Goal: Transaction & Acquisition: Purchase product/service

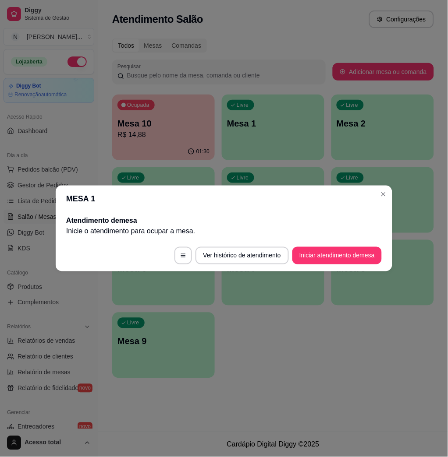
scroll to position [114, 0]
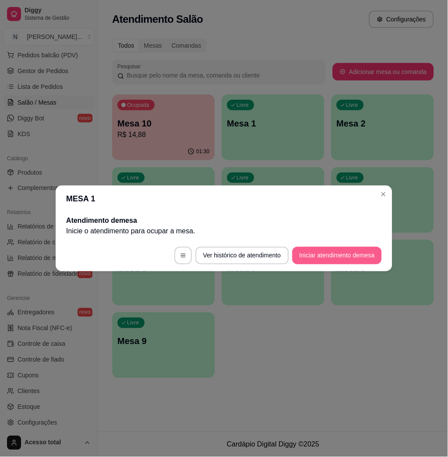
click at [334, 251] on button "Iniciar atendimento de mesa" at bounding box center [336, 256] width 89 height 18
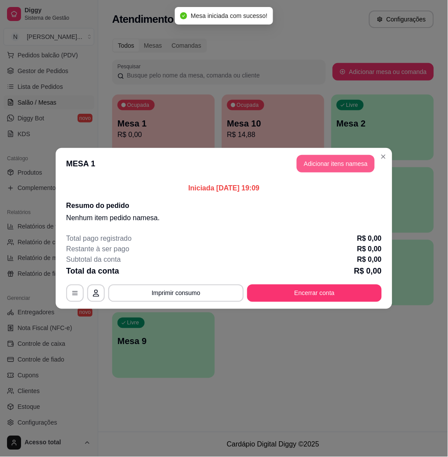
click at [338, 163] on button "Adicionar itens na mesa" at bounding box center [336, 164] width 78 height 18
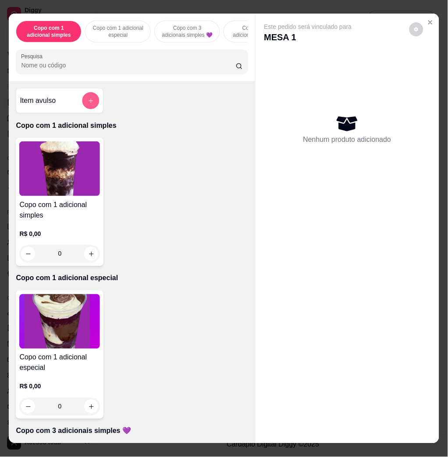
click at [88, 110] on button "add-separate-item" at bounding box center [90, 100] width 17 height 17
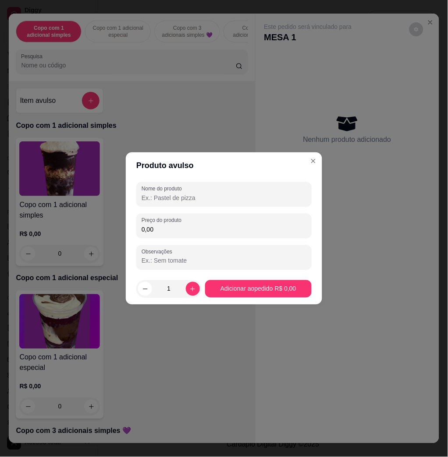
click at [185, 225] on input "0,00" at bounding box center [223, 229] width 165 height 9
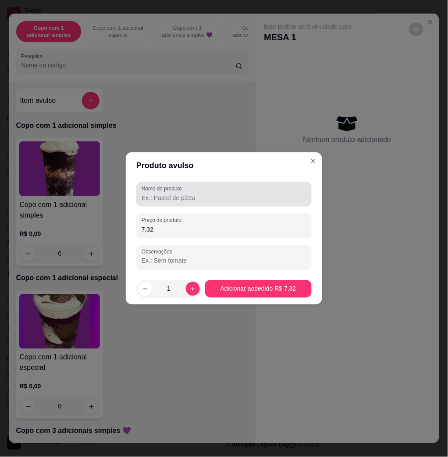
type input "7,32"
click at [202, 199] on input "Nome do produto" at bounding box center [223, 198] width 165 height 9
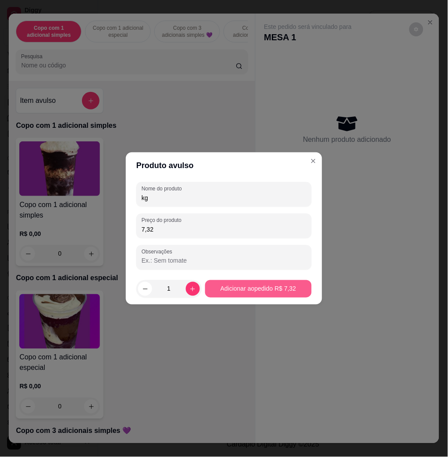
type input "kg"
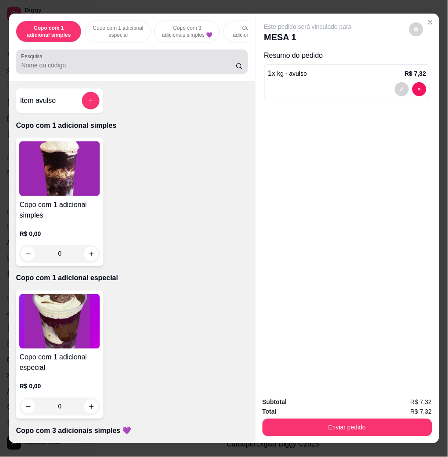
click at [128, 57] on div at bounding box center [131, 62] width 221 height 18
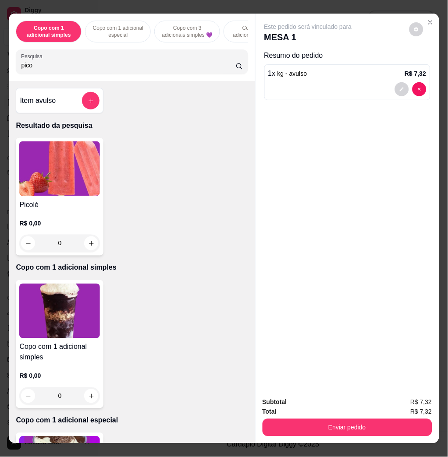
type input "pico"
click at [53, 184] on img at bounding box center [59, 168] width 81 height 55
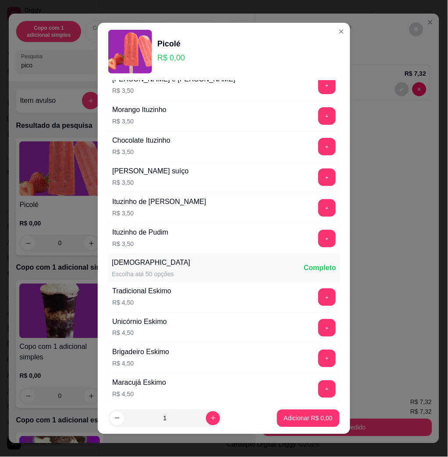
scroll to position [526, 0]
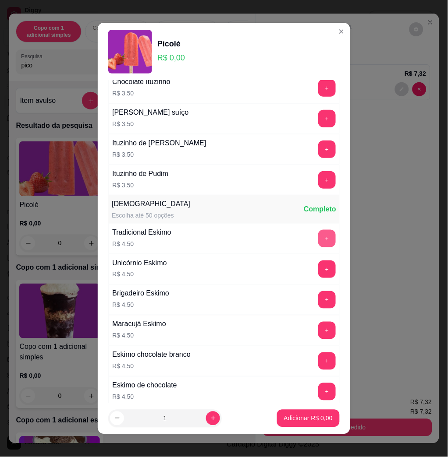
click at [318, 235] on button "+" at bounding box center [327, 239] width 18 height 18
click at [285, 420] on p "Adicionar R$ 13,50" at bounding box center [306, 418] width 52 height 9
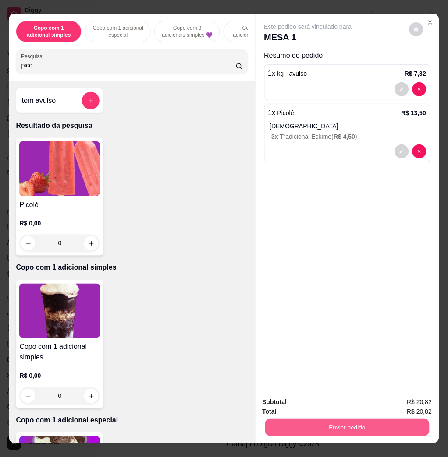
click at [332, 419] on button "Enviar pedido" at bounding box center [347, 427] width 164 height 17
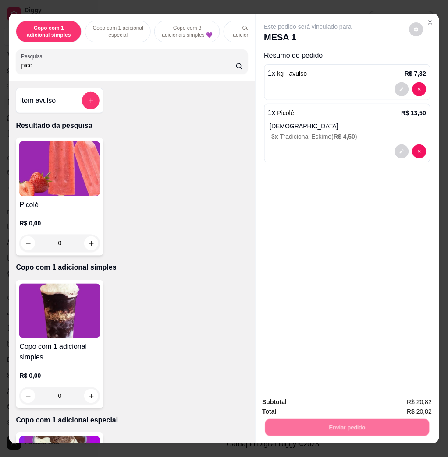
click at [319, 396] on button "Não registrar e enviar pedido" at bounding box center [317, 402] width 91 height 17
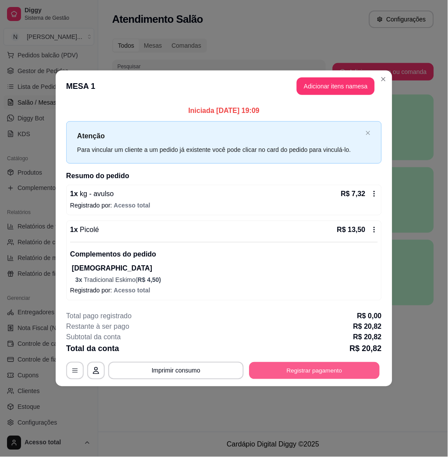
click at [309, 367] on button "Registrar pagamento" at bounding box center [314, 371] width 131 height 17
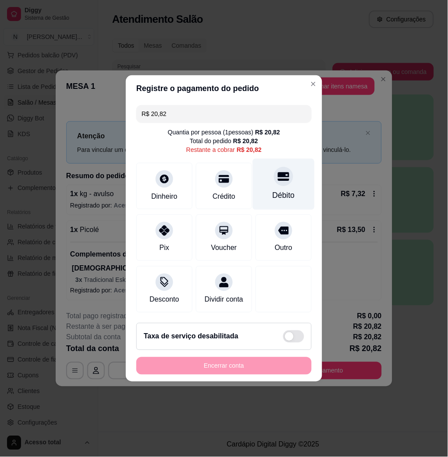
click at [276, 190] on div "Débito" at bounding box center [283, 195] width 22 height 11
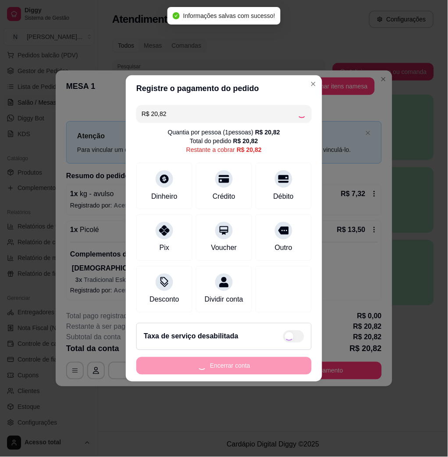
type input "R$ 0,00"
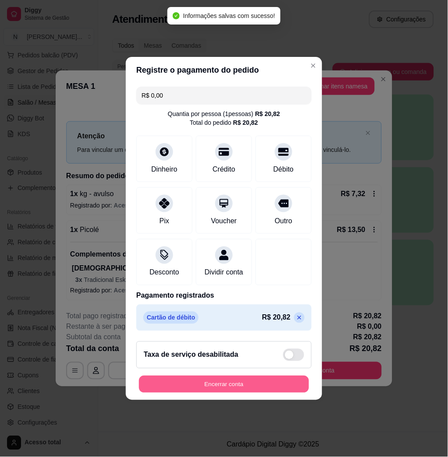
click at [243, 391] on button "Encerrar conta" at bounding box center [224, 384] width 170 height 17
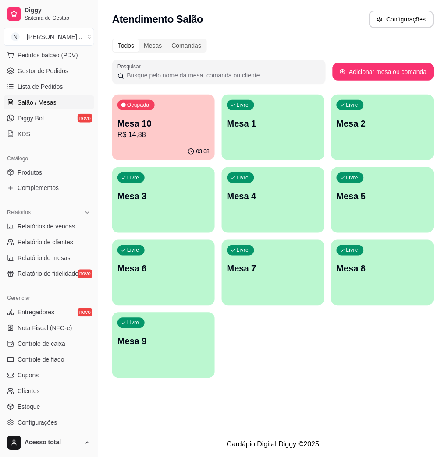
scroll to position [0, 0]
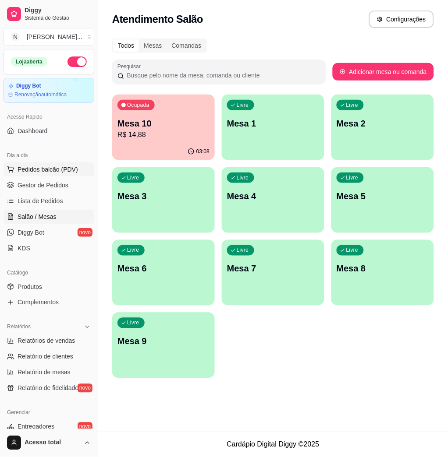
click at [39, 162] on button "Pedidos balcão (PDV)" at bounding box center [49, 169] width 91 height 14
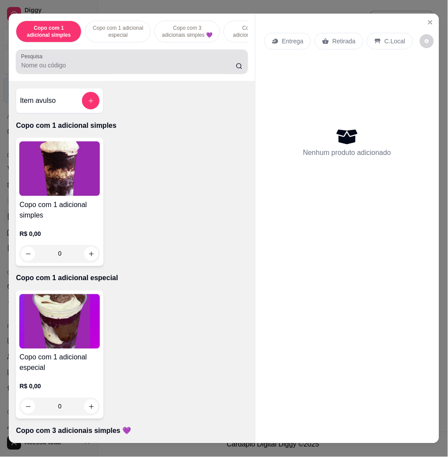
click at [173, 74] on div "Pesquisa" at bounding box center [132, 61] width 232 height 25
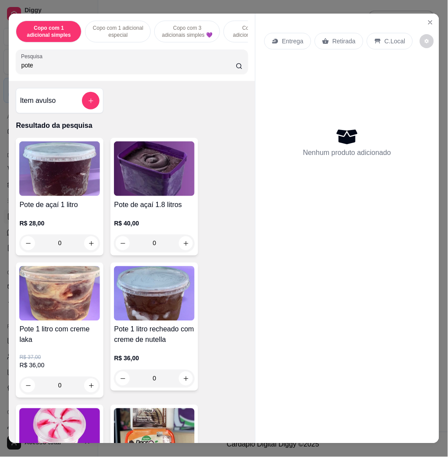
type input "pote"
click at [173, 210] on h4 "Pote de açaí 1.8 litros" at bounding box center [154, 205] width 81 height 11
click at [186, 246] on button "increase-product-quantity" at bounding box center [186, 244] width 14 height 14
type input "1"
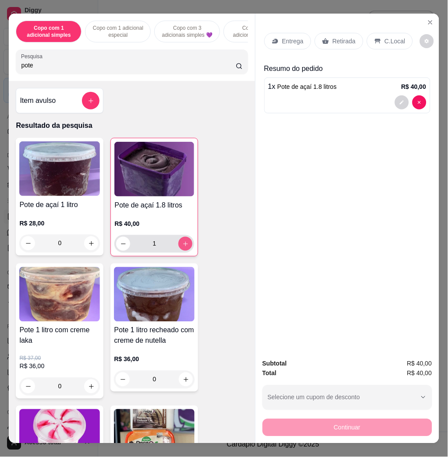
click at [186, 246] on button "increase-product-quantity" at bounding box center [185, 244] width 14 height 14
type input "2"
click at [423, 17] on button "Close" at bounding box center [430, 22] width 14 height 14
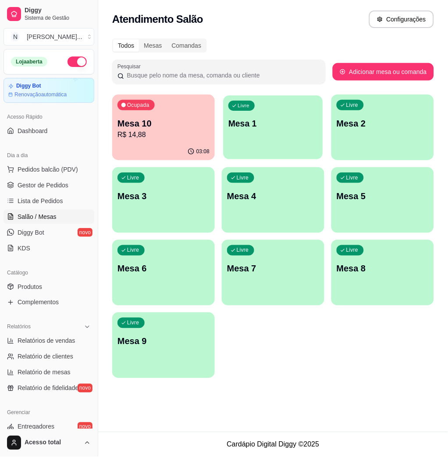
click at [261, 133] on div "Livre Mesa 1" at bounding box center [272, 121] width 99 height 53
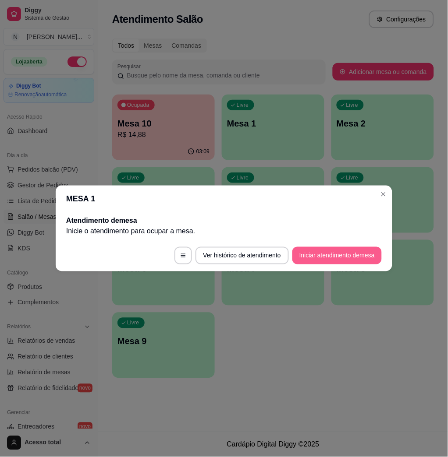
click at [321, 250] on button "Iniciar atendimento de mesa" at bounding box center [336, 256] width 89 height 18
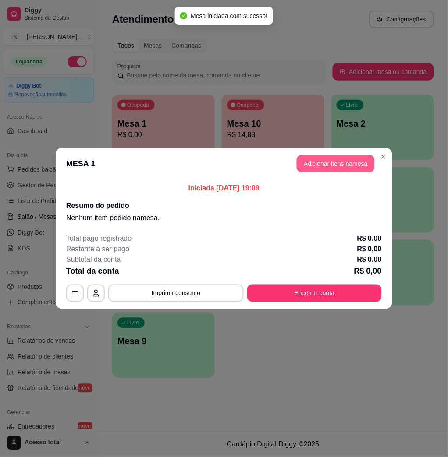
click at [329, 152] on header "MESA 1 Adicionar itens na mesa" at bounding box center [224, 164] width 336 height 32
click at [329, 161] on button "Adicionar itens na mesa" at bounding box center [336, 164] width 78 height 18
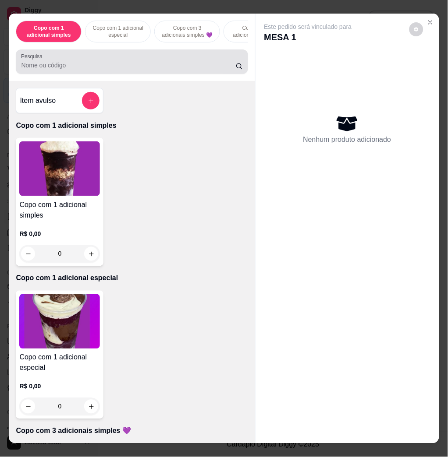
click at [148, 63] on div at bounding box center [131, 62] width 221 height 18
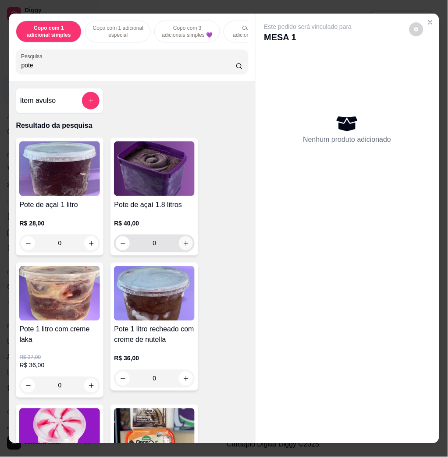
type input "pote"
click at [184, 245] on icon "increase-product-quantity" at bounding box center [186, 243] width 7 height 7
type input "1"
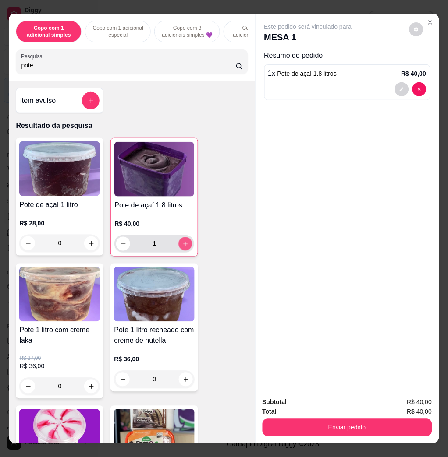
click at [184, 246] on icon "increase-product-quantity" at bounding box center [185, 244] width 7 height 7
type input "2"
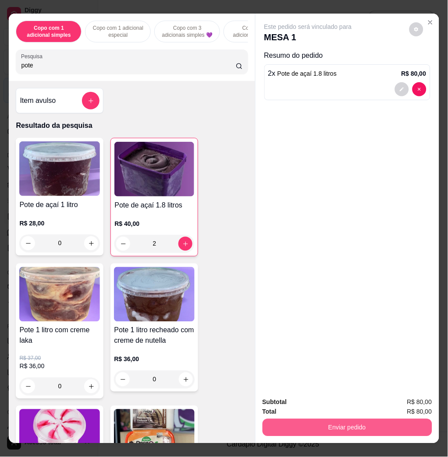
click at [356, 421] on button "Enviar pedido" at bounding box center [347, 428] width 170 height 18
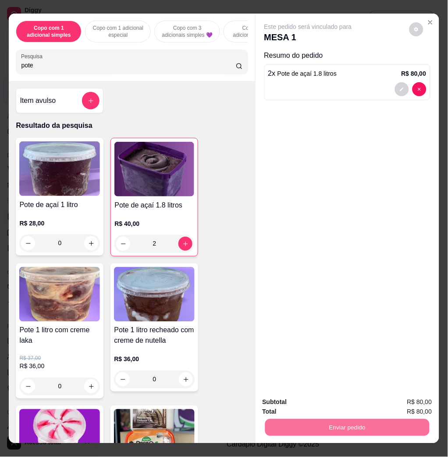
click at [304, 398] on button "Não registrar e enviar pedido" at bounding box center [317, 402] width 91 height 17
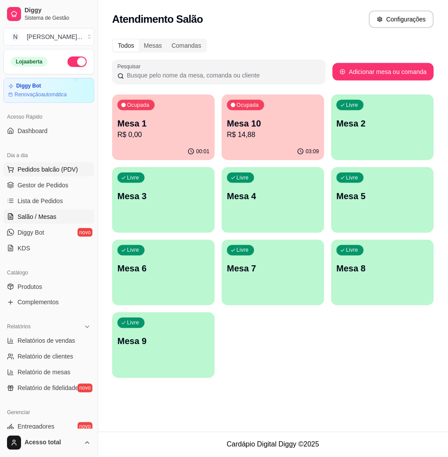
click at [51, 167] on span "Pedidos balcão (PDV)" at bounding box center [48, 169] width 60 height 9
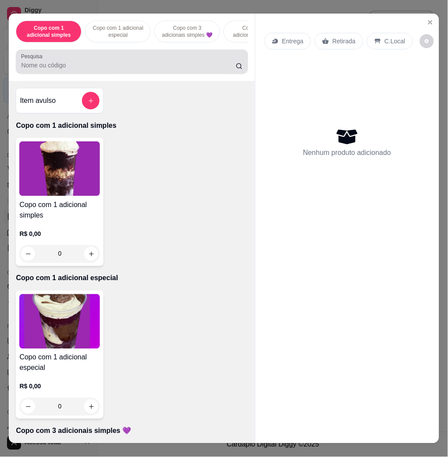
click at [88, 56] on div "Pesquisa" at bounding box center [132, 61] width 232 height 25
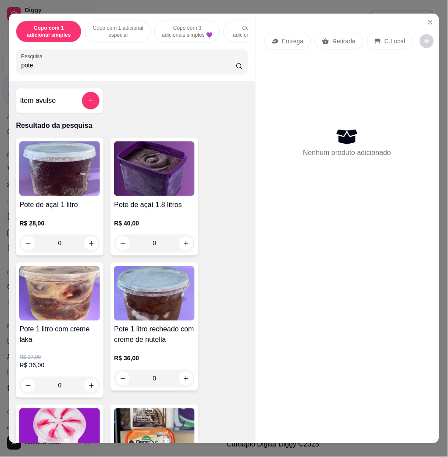
type input "pote"
click at [157, 110] on div "Item avulso Resultado da pesquisa Pote de açaí 1 litro R$ 28,00 0 Pote de açaí …" at bounding box center [132, 262] width 246 height 362
click at [152, 112] on div "Item avulso Resultado da pesquisa Pote de açaí 1 litro R$ 28,00 0 Pote de açaí …" at bounding box center [132, 262] width 246 height 362
click at [428, 19] on icon "Close" at bounding box center [430, 22] width 7 height 7
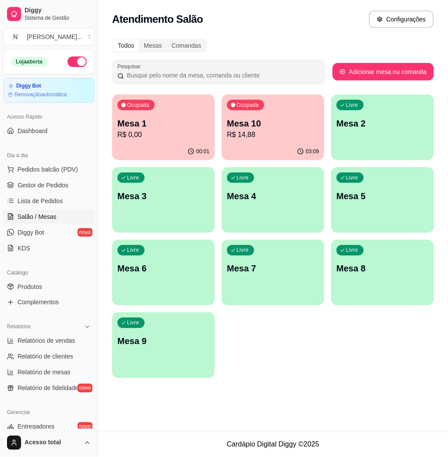
click at [155, 134] on p "R$ 0,00" at bounding box center [163, 135] width 92 height 11
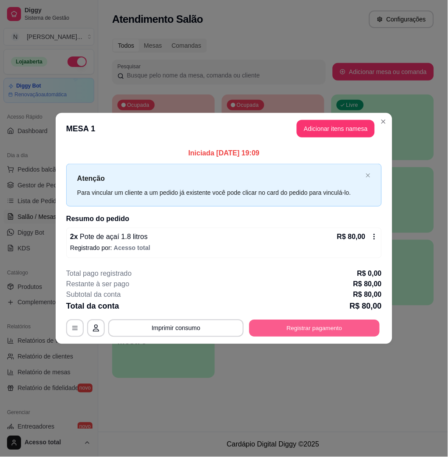
click at [314, 325] on button "Registrar pagamento" at bounding box center [314, 328] width 131 height 17
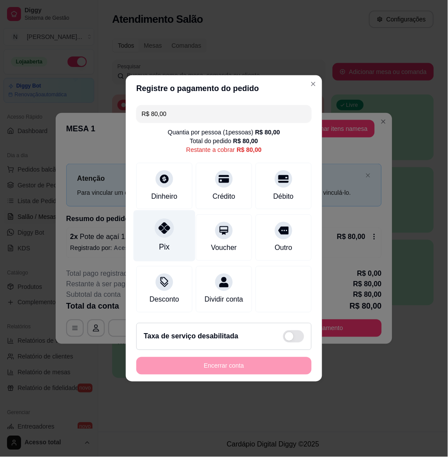
click at [177, 232] on div "Pix" at bounding box center [165, 236] width 62 height 51
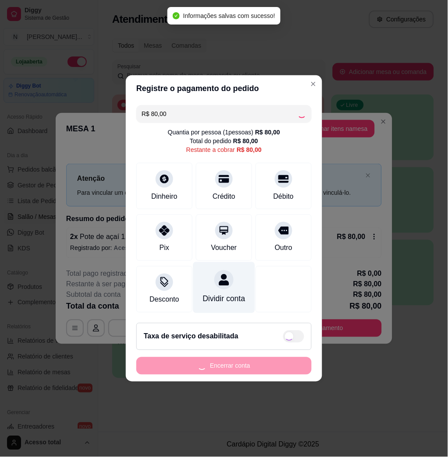
type input "R$ 0,00"
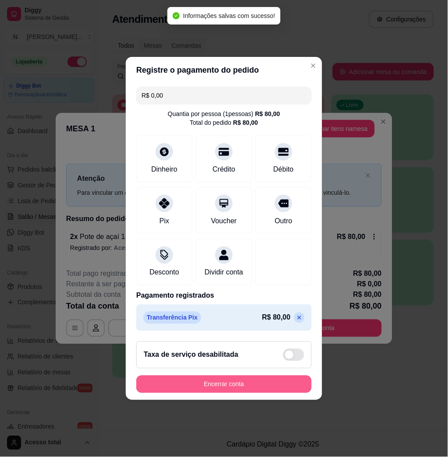
click at [249, 386] on button "Encerrar conta" at bounding box center [223, 385] width 175 height 18
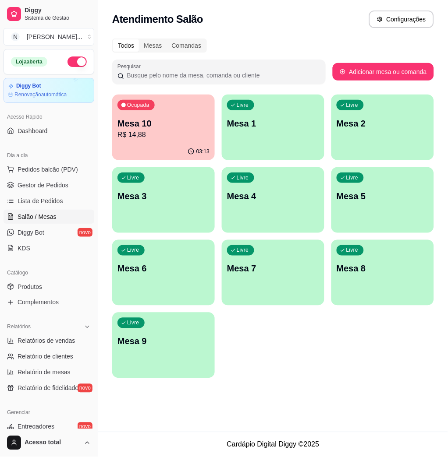
click at [242, 135] on div "Livre Mesa 1" at bounding box center [273, 122] width 102 height 55
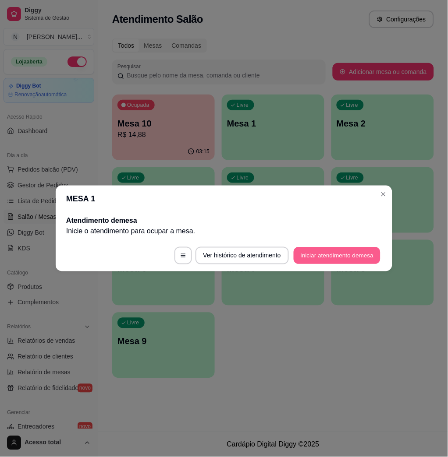
click at [305, 254] on button "Iniciar atendimento de mesa" at bounding box center [336, 255] width 87 height 17
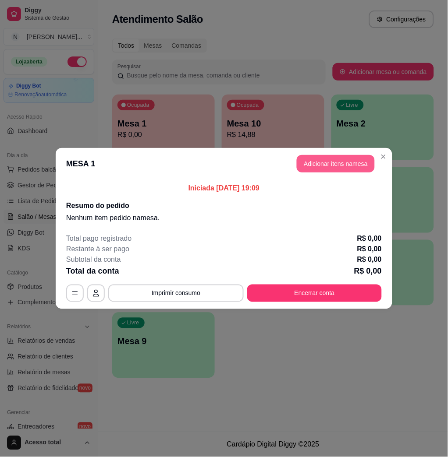
click at [342, 162] on button "Adicionar itens na mesa" at bounding box center [336, 164] width 78 height 18
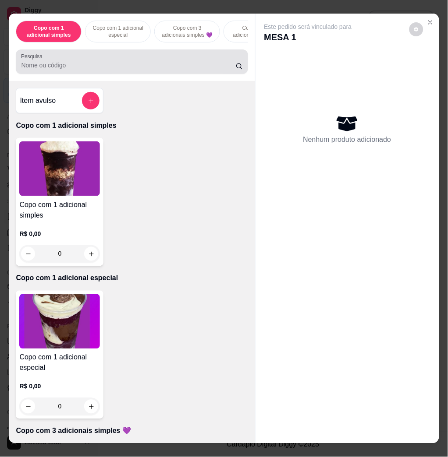
click at [159, 70] on input "Pesquisa" at bounding box center [128, 65] width 215 height 9
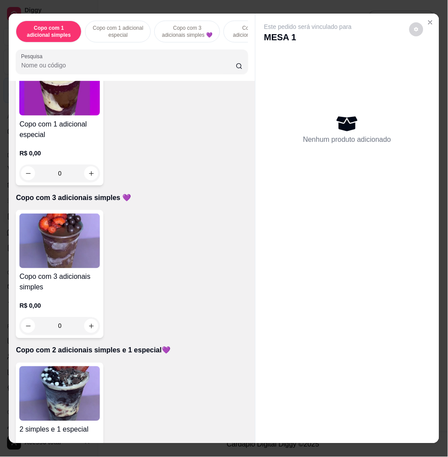
scroll to position [292, 0]
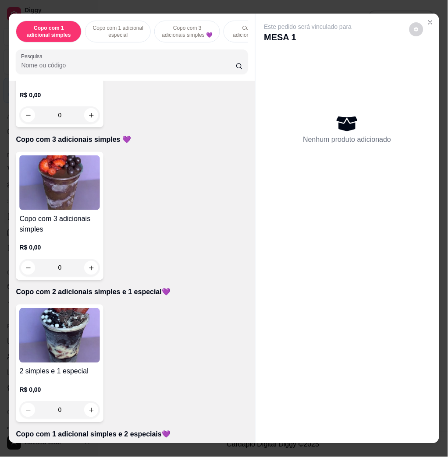
click at [69, 336] on img at bounding box center [59, 335] width 81 height 55
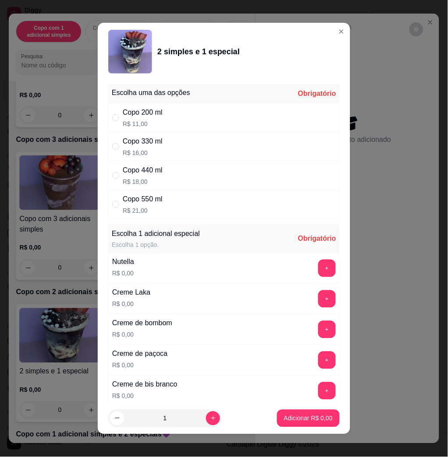
click at [151, 207] on p "R$ 21,00" at bounding box center [143, 210] width 40 height 9
radio input "true"
click at [318, 270] on button "+" at bounding box center [327, 269] width 18 height 18
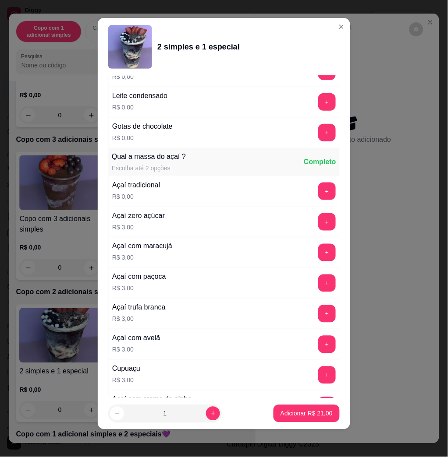
scroll to position [756, 0]
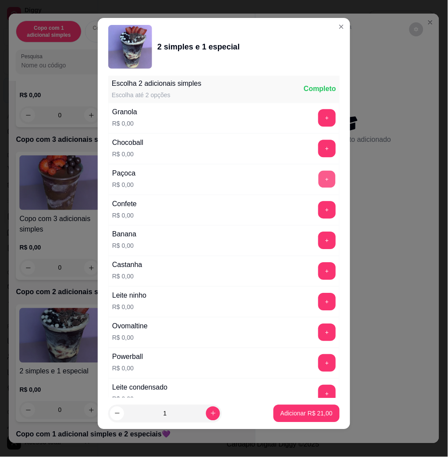
click at [318, 184] on button "+" at bounding box center [326, 179] width 17 height 17
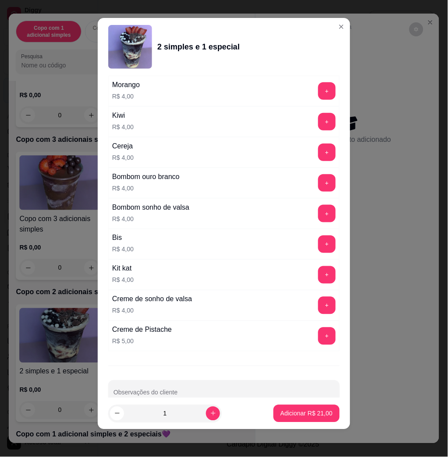
scroll to position [2181, 0]
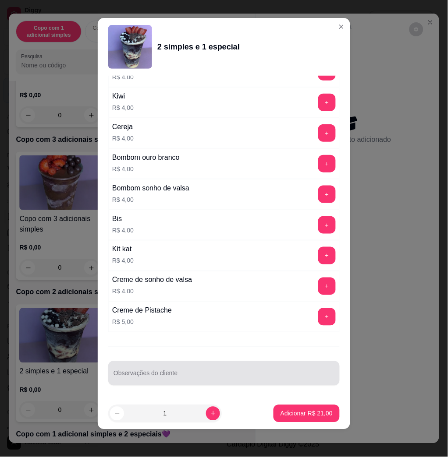
click at [219, 378] on input "Observações do cliente" at bounding box center [223, 377] width 221 height 9
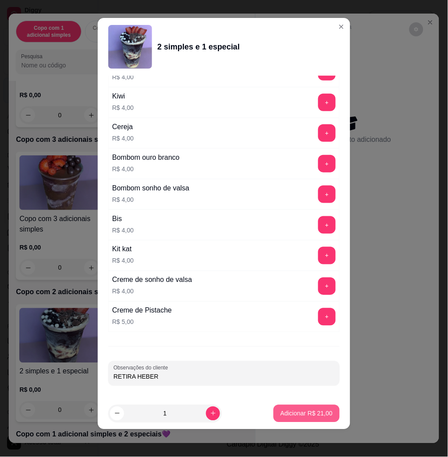
type input "RETIRA HEBER"
click at [300, 417] on p "Adicionar R$ 21,00" at bounding box center [306, 414] width 52 height 9
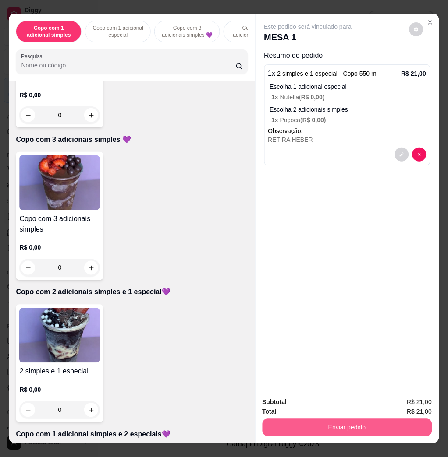
click at [301, 421] on button "Enviar pedido" at bounding box center [347, 428] width 170 height 18
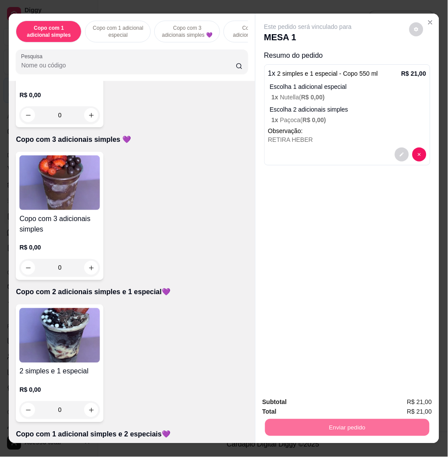
click at [300, 403] on button "Não registrar e enviar pedido" at bounding box center [317, 402] width 91 height 17
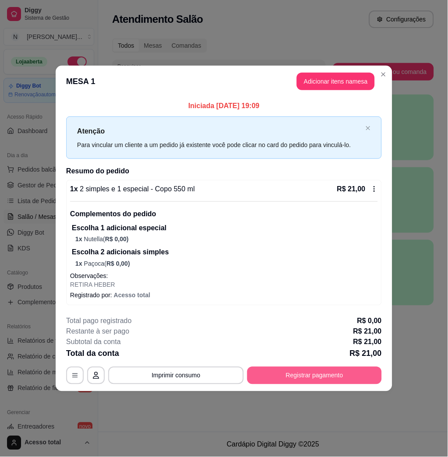
click at [343, 374] on button "Registrar pagamento" at bounding box center [314, 376] width 134 height 18
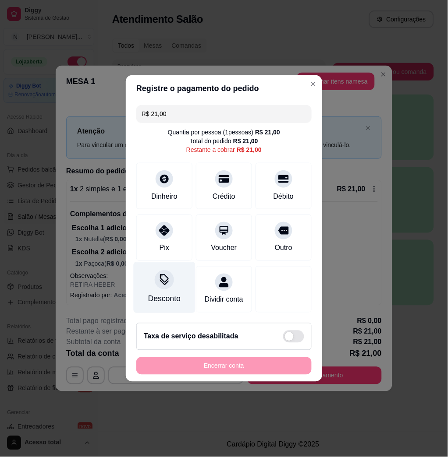
click at [167, 280] on div at bounding box center [164, 279] width 19 height 19
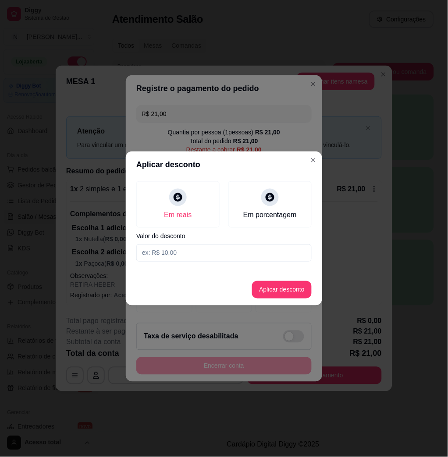
click at [195, 252] on input at bounding box center [223, 253] width 175 height 18
type input "1,00"
click at [283, 292] on button "Aplicar desconto" at bounding box center [282, 290] width 60 height 18
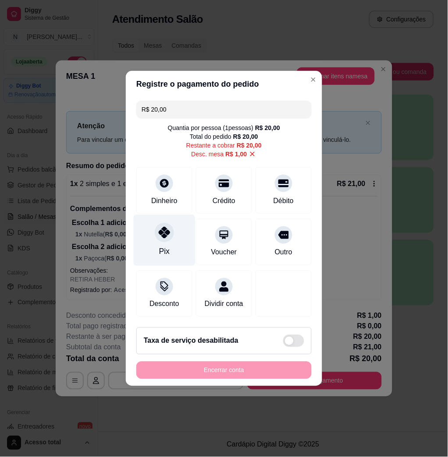
click at [170, 244] on div "Pix" at bounding box center [165, 240] width 62 height 51
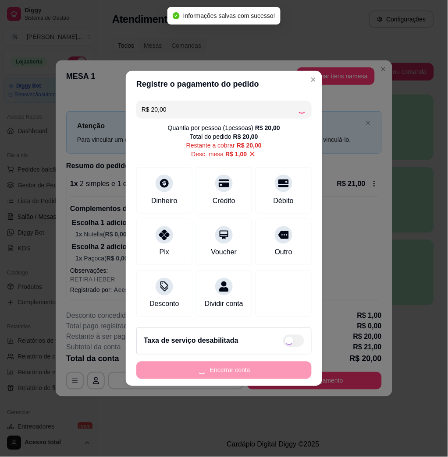
type input "R$ 0,00"
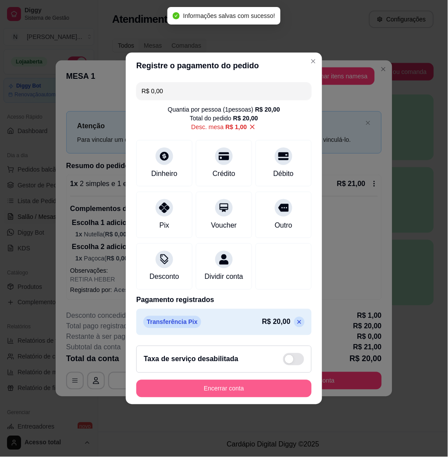
click at [228, 393] on button "Encerrar conta" at bounding box center [223, 389] width 175 height 18
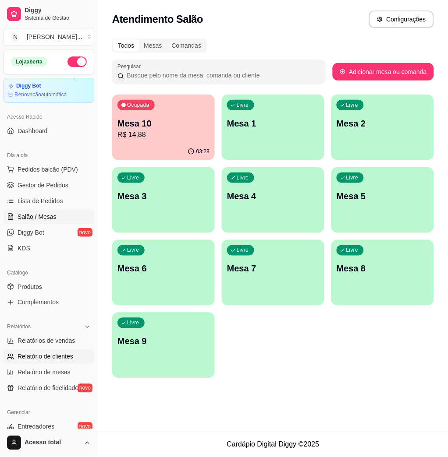
scroll to position [58, 0]
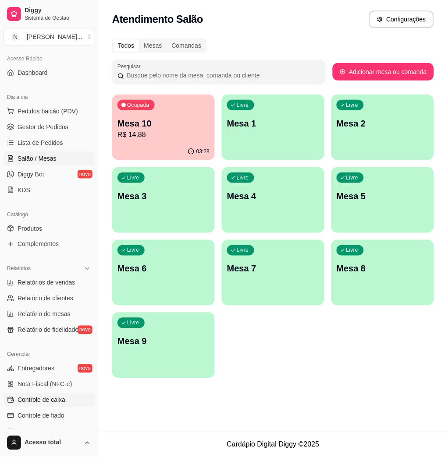
click at [47, 396] on span "Controle de caixa" at bounding box center [42, 400] width 48 height 9
